Goal: Navigation & Orientation: Find specific page/section

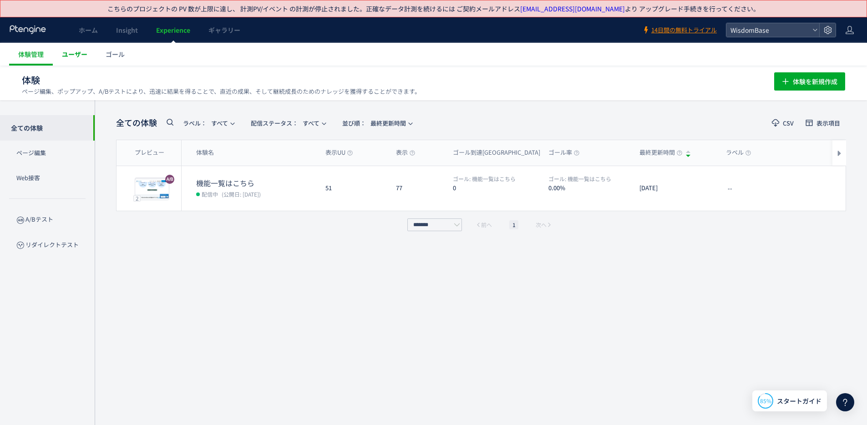
click at [71, 61] on link "ユーザー" at bounding box center [75, 54] width 44 height 23
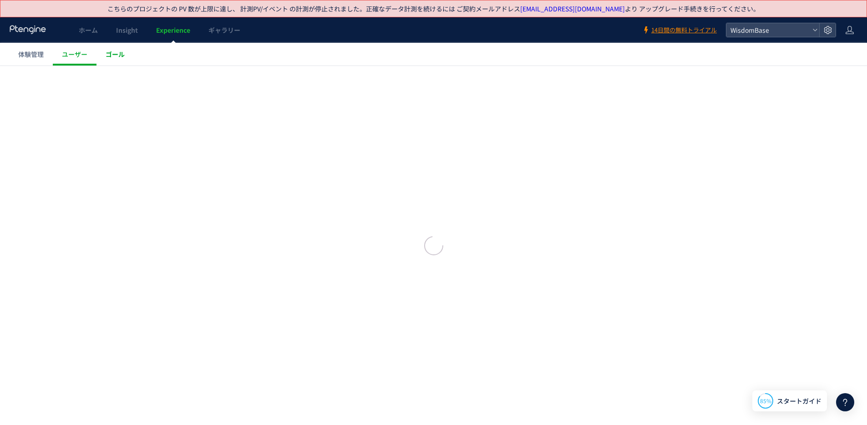
click at [114, 58] on span "ゴール" at bounding box center [115, 54] width 19 height 9
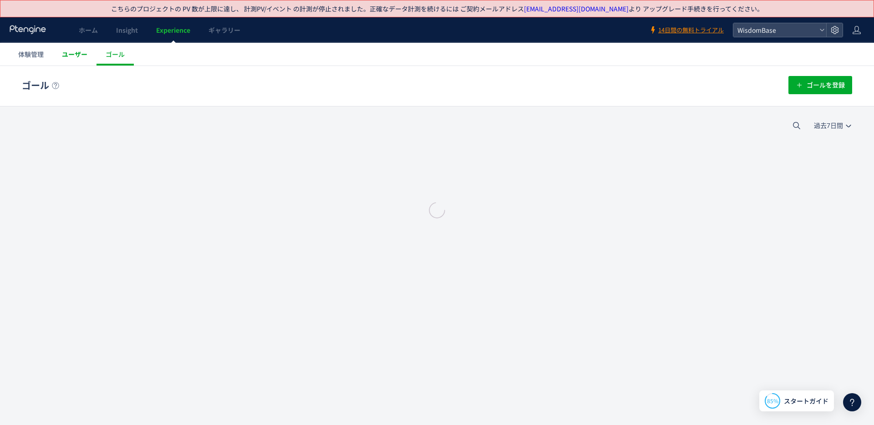
click at [39, 50] on div at bounding box center [437, 212] width 874 height 425
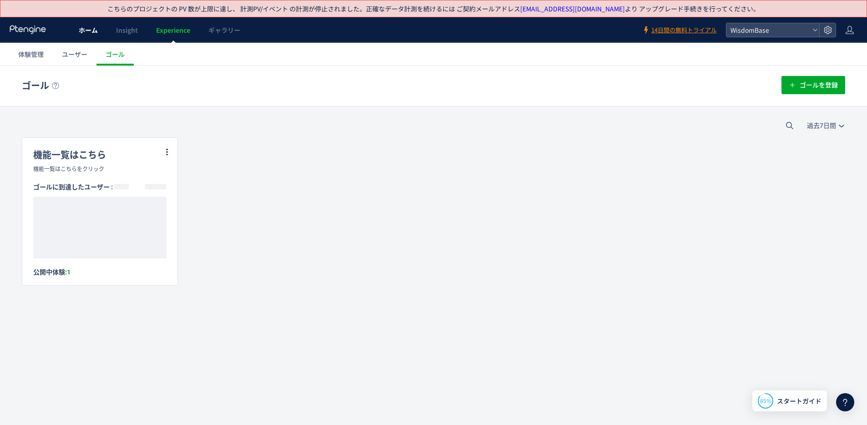
click at [97, 38] on link "ホーム" at bounding box center [88, 29] width 37 height 25
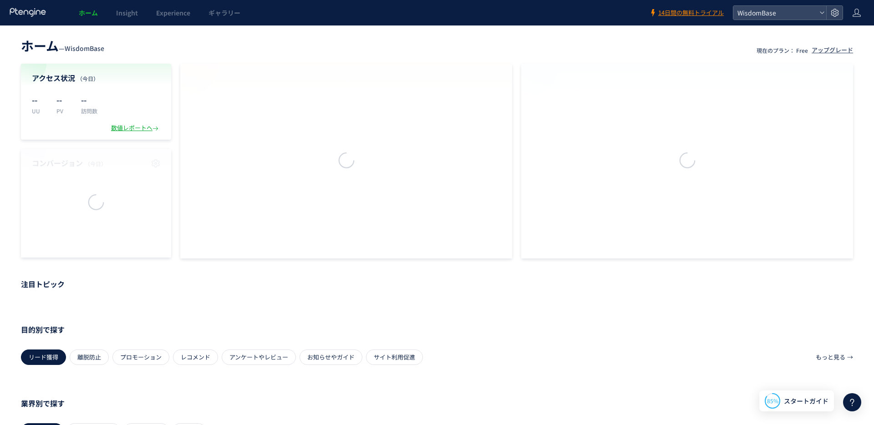
click at [115, 35] on header "ホーム — WisdomBase 現在のプラン： Free アップグレード" at bounding box center [437, 45] width 832 height 20
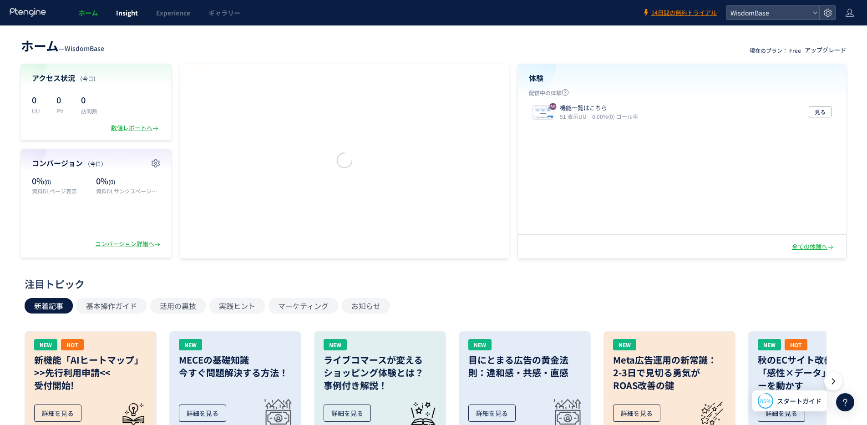
click at [128, 22] on body "ホーム Insight Experience ギャラリー 14日間の無料トライアル WisdomBase ホーム — WisdomBase 現在のプラン： F…" at bounding box center [433, 378] width 867 height 756
